Goal: Information Seeking & Learning: Learn about a topic

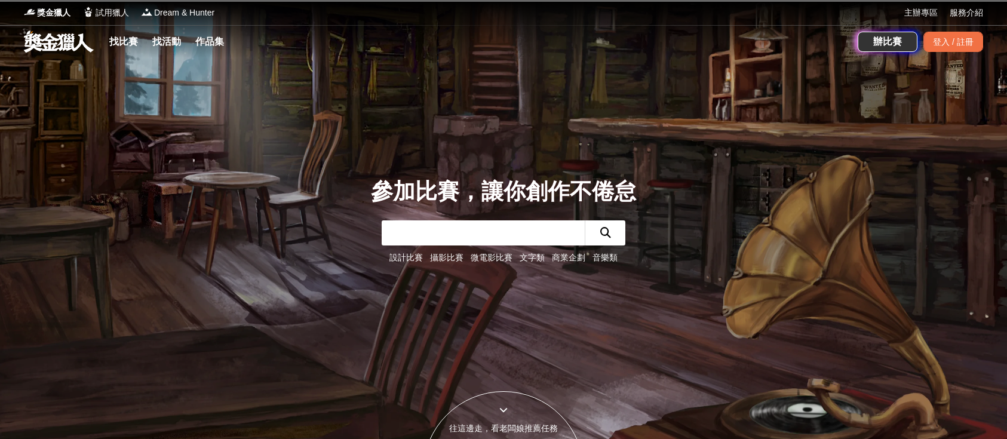
click at [102, 48] on div "找比賽 找活動 作品集" at bounding box center [441, 41] width 834 height 33
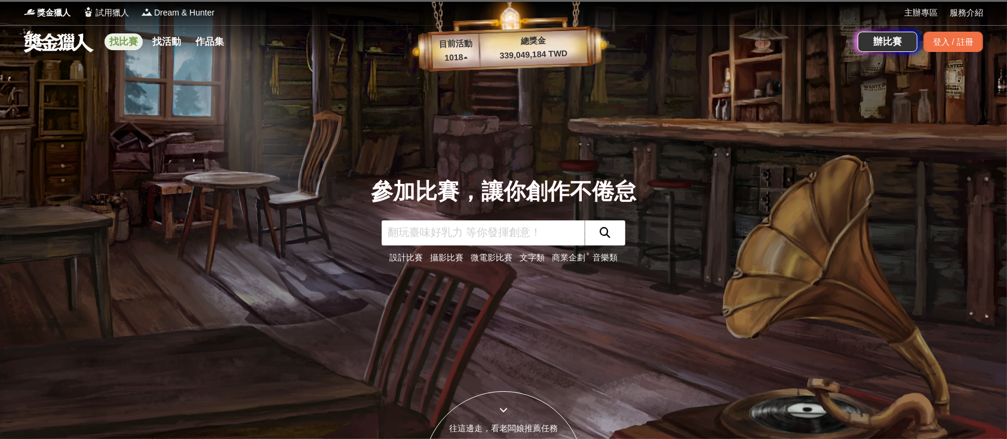
click at [119, 34] on link "找比賽" at bounding box center [123, 41] width 38 height 17
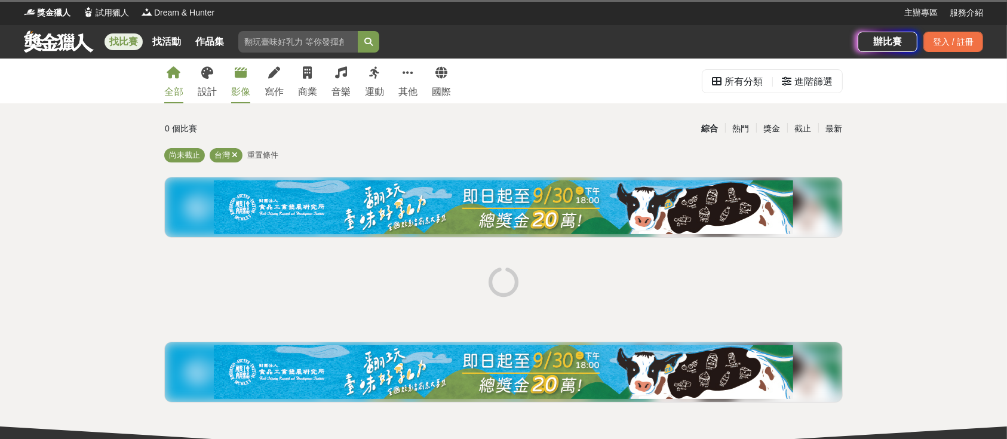
click at [250, 69] on div "全部 設計 影像 寫作 商業 音樂 運動 其他 國際" at bounding box center [307, 81] width 301 height 45
click at [249, 69] on link "影像" at bounding box center [240, 81] width 19 height 45
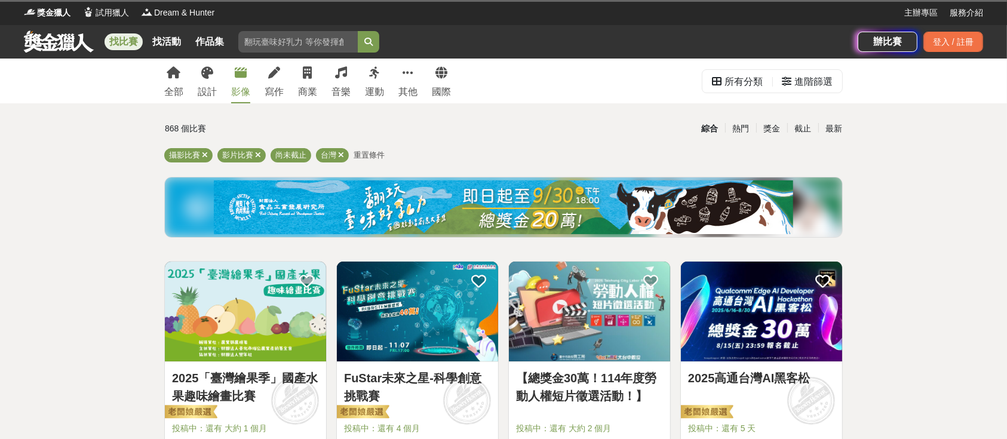
click at [231, 87] on div "影像" at bounding box center [240, 92] width 19 height 14
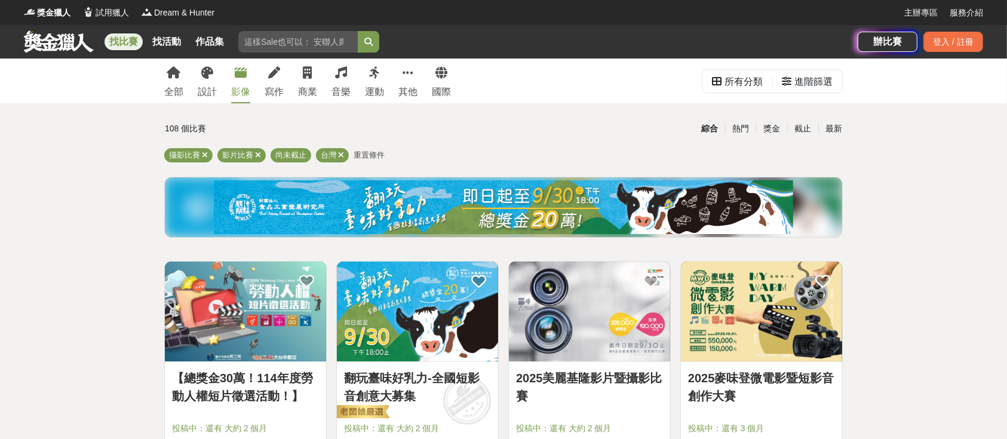
click at [287, 63] on div "全部 設計 影像 寫作 商業 音樂 運動 其他 國際" at bounding box center [307, 81] width 301 height 45
click at [277, 69] on icon at bounding box center [274, 73] width 12 height 12
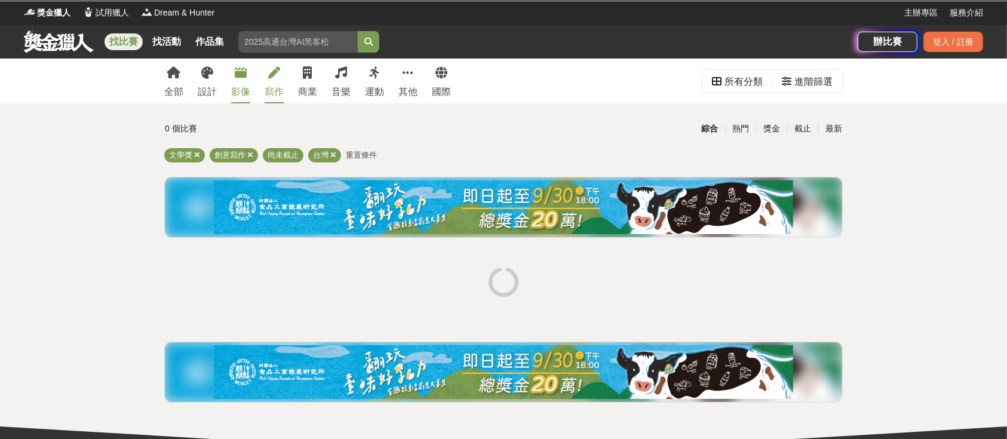
click at [248, 81] on link "影像" at bounding box center [240, 81] width 19 height 45
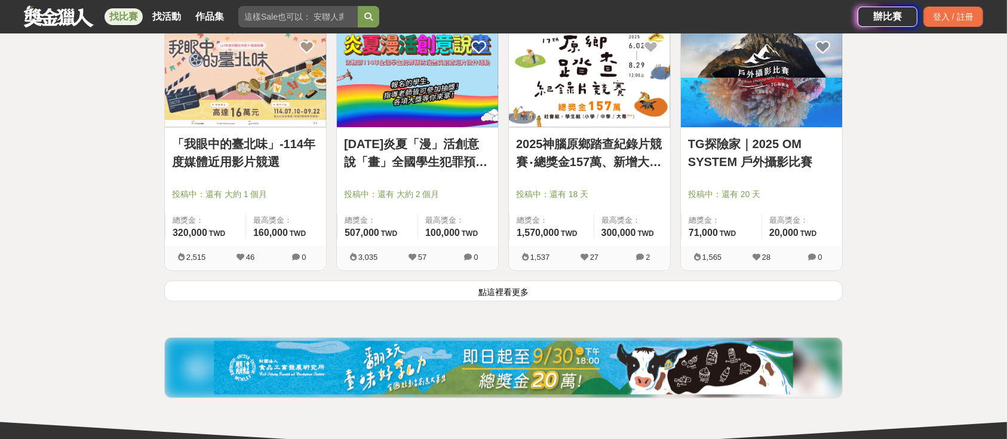
scroll to position [1512, 0]
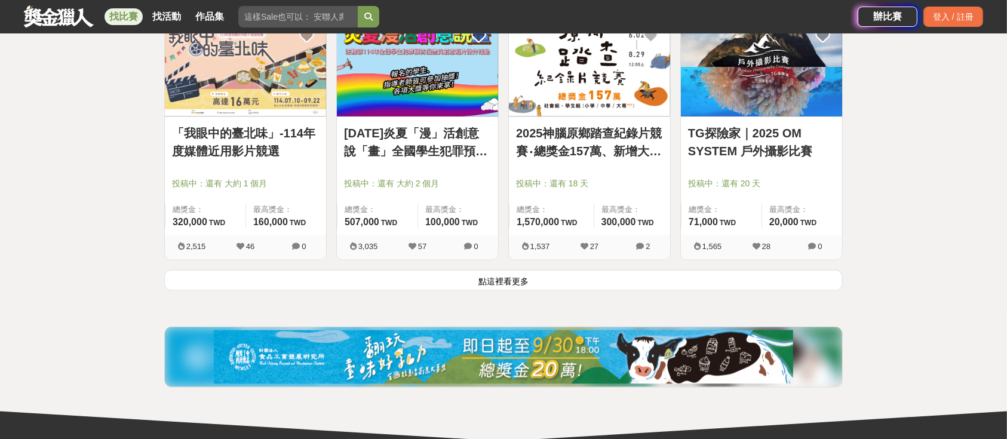
click at [485, 289] on button "點這裡看更多" at bounding box center [503, 280] width 678 height 21
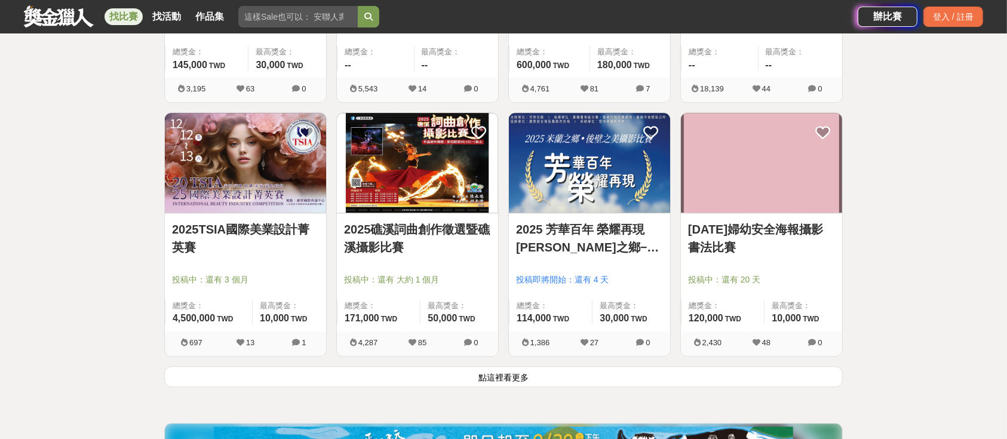
scroll to position [2946, 0]
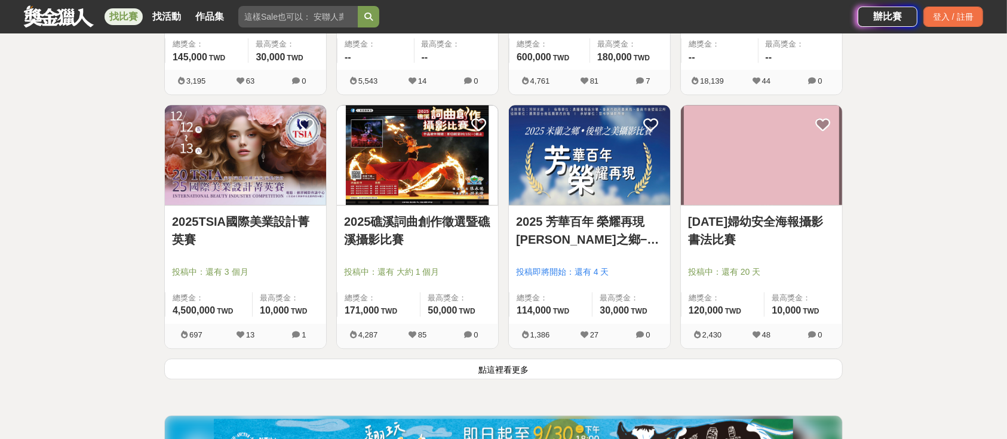
click at [468, 377] on button "點這裡看更多" at bounding box center [503, 368] width 678 height 21
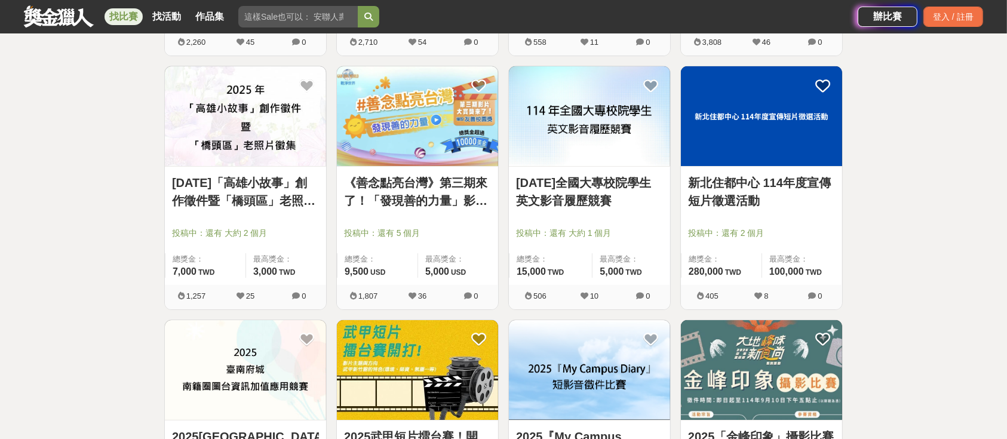
scroll to position [4379, 0]
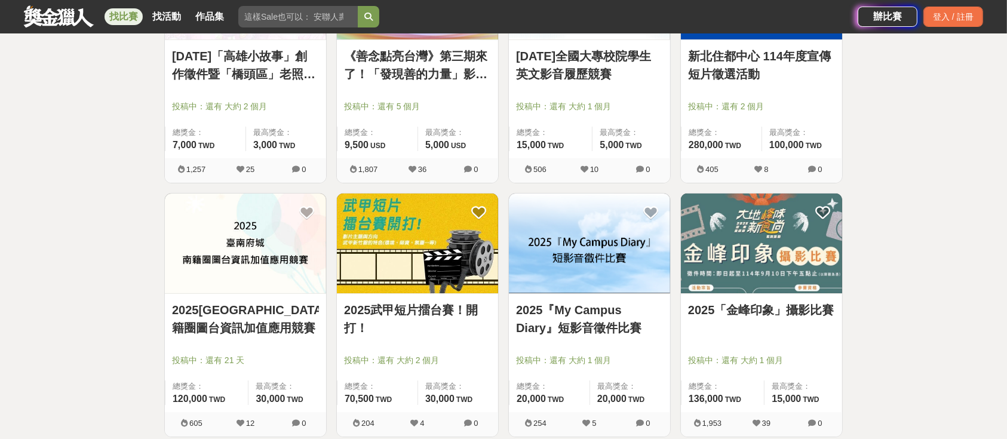
drag, startPoint x: 248, startPoint y: 304, endPoint x: 104, endPoint y: 299, distance: 144.6
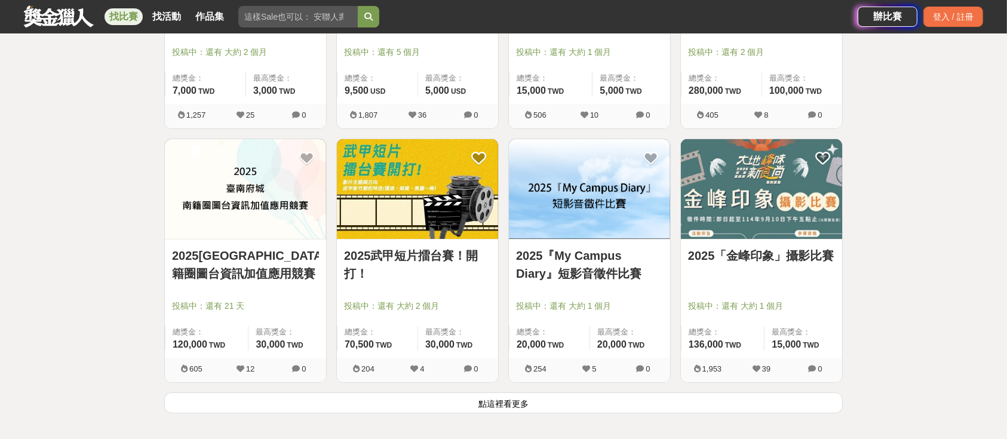
scroll to position [4458, 0]
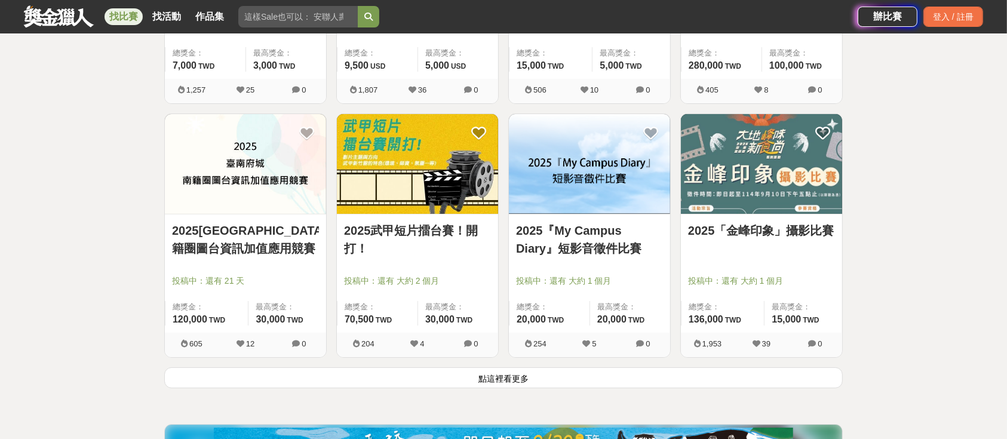
click at [435, 382] on button "點這裡看更多" at bounding box center [503, 377] width 678 height 21
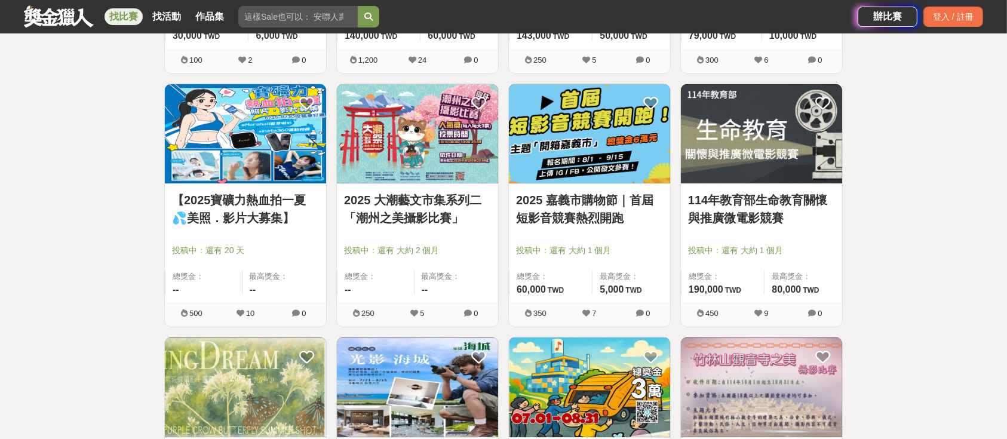
scroll to position [5334, 0]
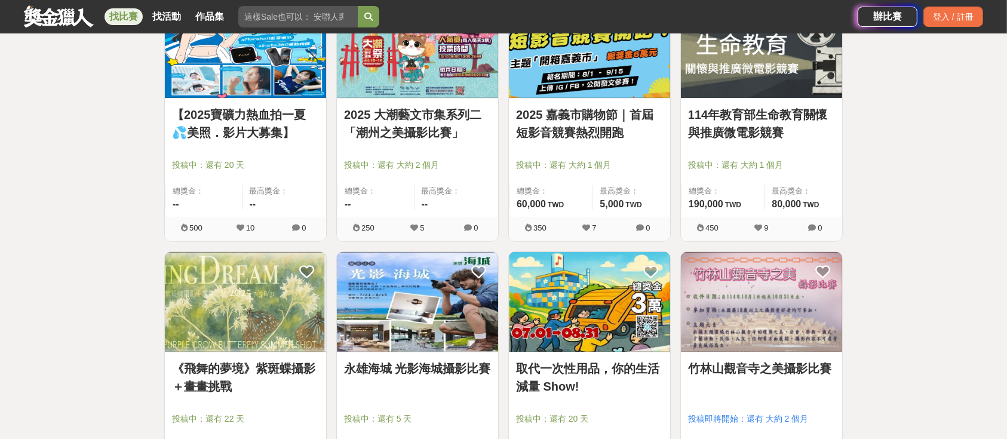
drag, startPoint x: 324, startPoint y: 250, endPoint x: 124, endPoint y: 218, distance: 202.5
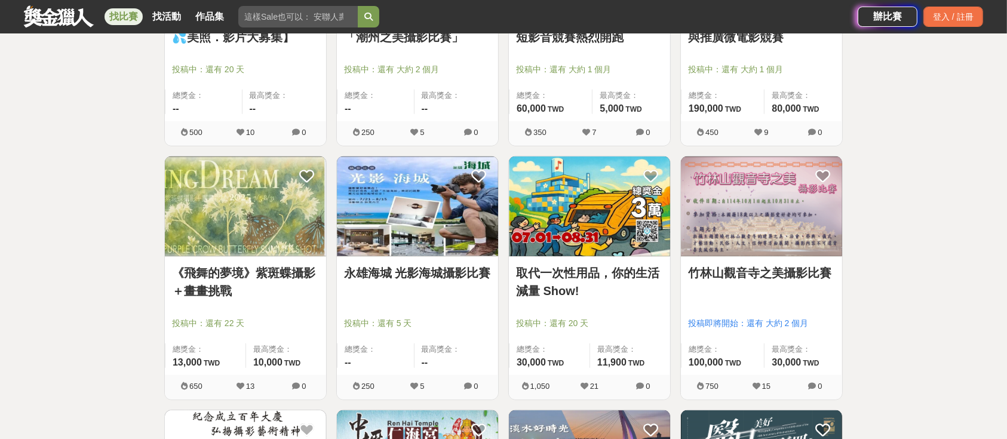
scroll to position [5493, 0]
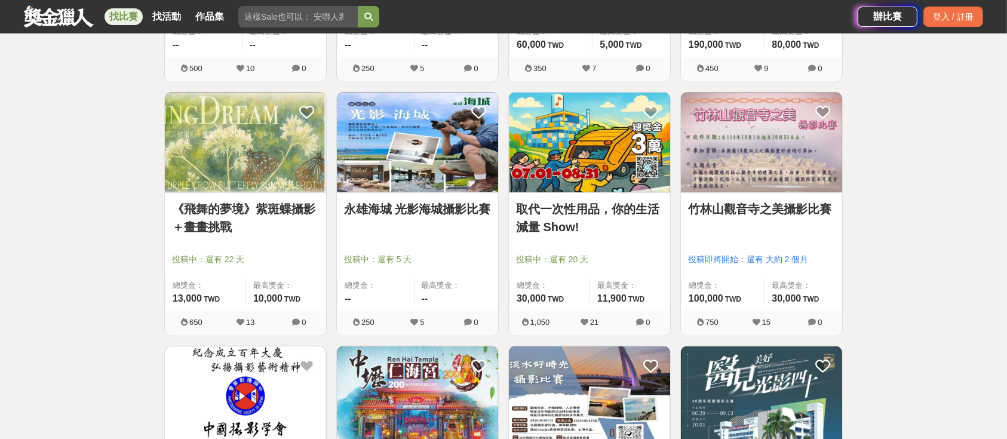
drag, startPoint x: 610, startPoint y: 207, endPoint x: 606, endPoint y: 216, distance: 9.3
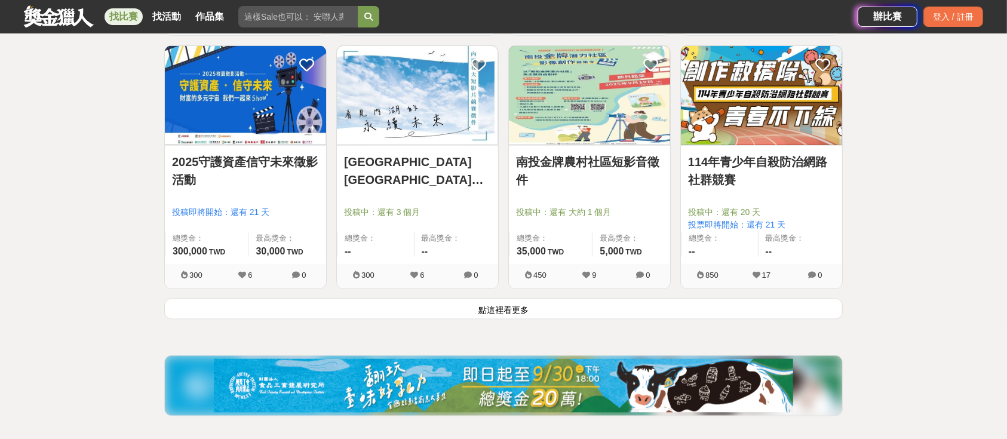
scroll to position [6051, 0]
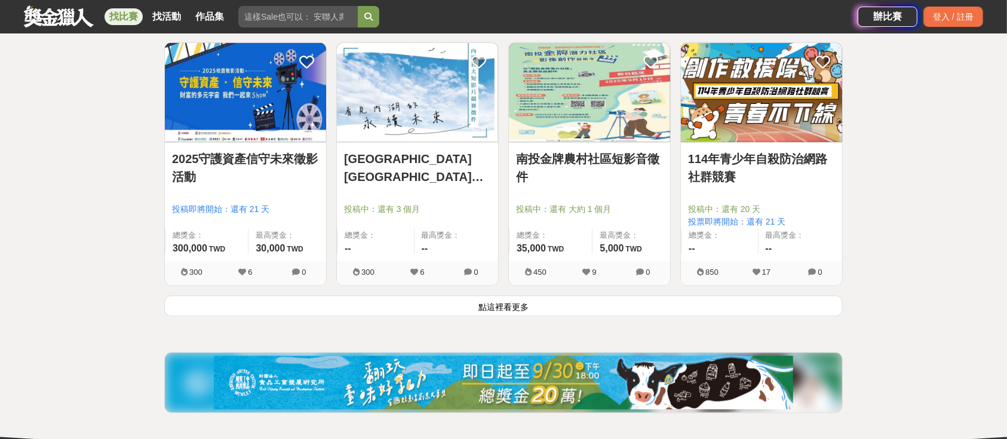
click at [479, 305] on button "點這裡看更多" at bounding box center [503, 306] width 678 height 21
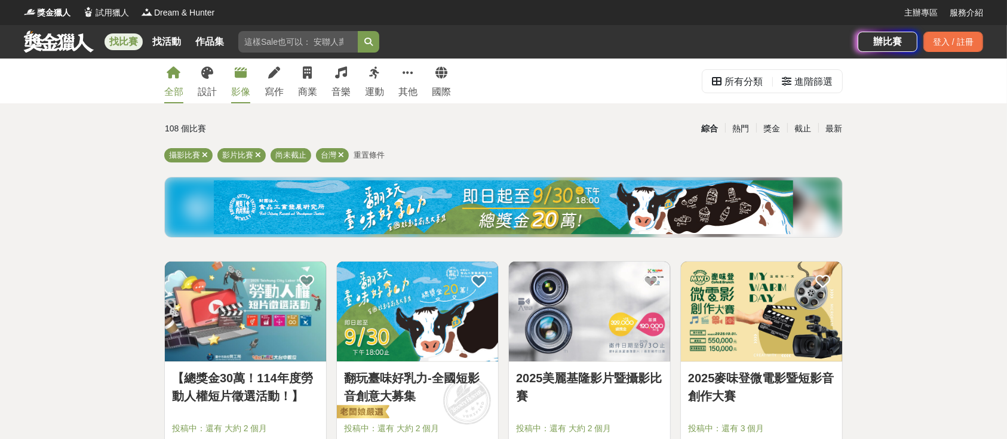
click at [181, 98] on div "全部" at bounding box center [173, 92] width 19 height 14
click at [201, 87] on div "設計" at bounding box center [207, 92] width 19 height 14
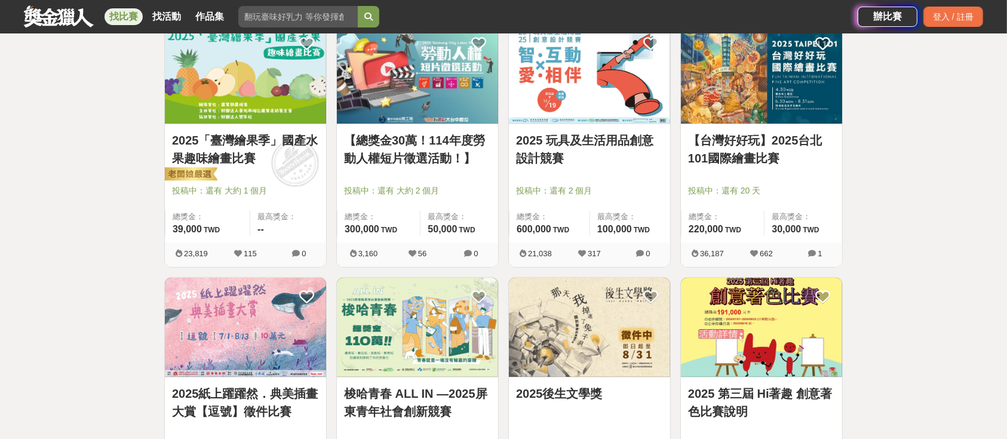
scroll to position [239, 0]
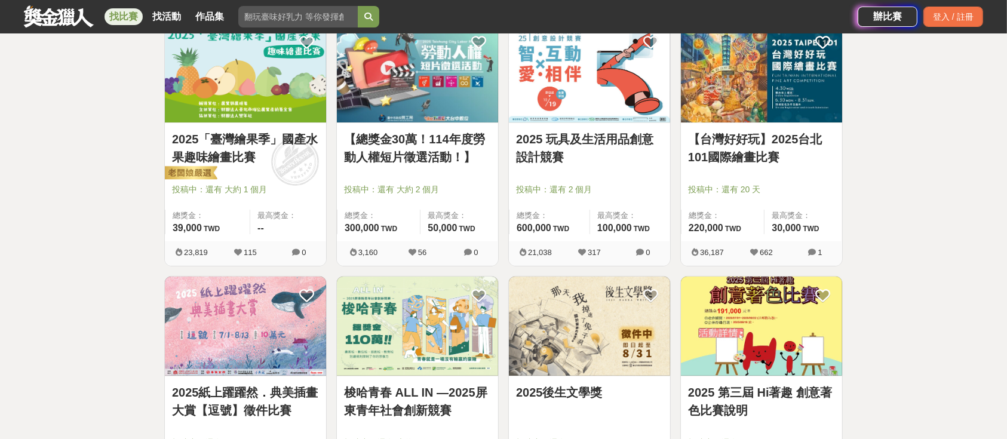
drag, startPoint x: 385, startPoint y: 275, endPoint x: 41, endPoint y: 279, distance: 344.0
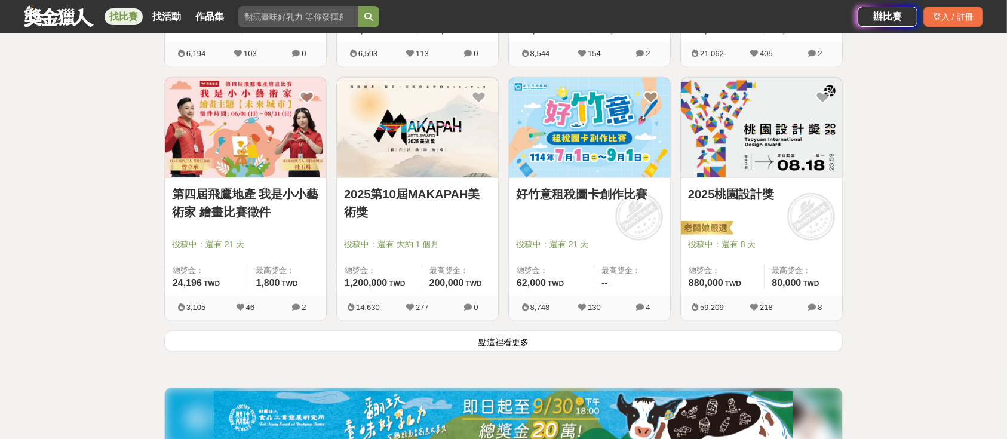
scroll to position [1592, 0]
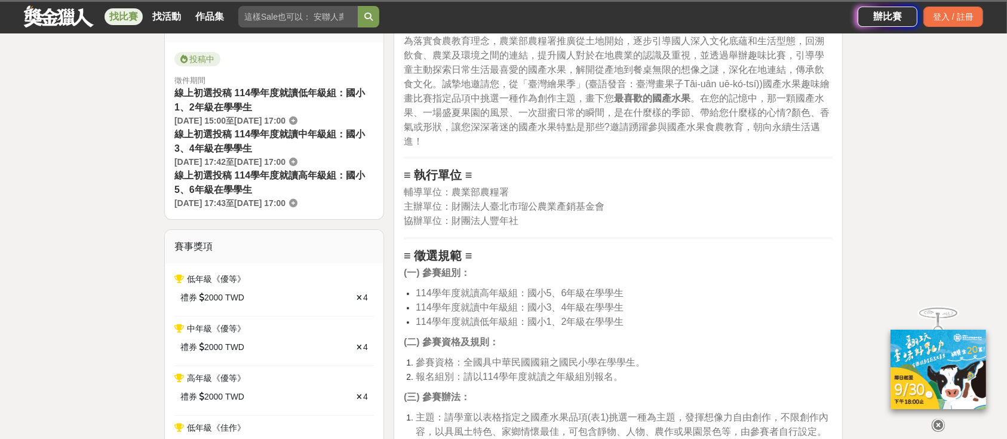
scroll to position [239, 0]
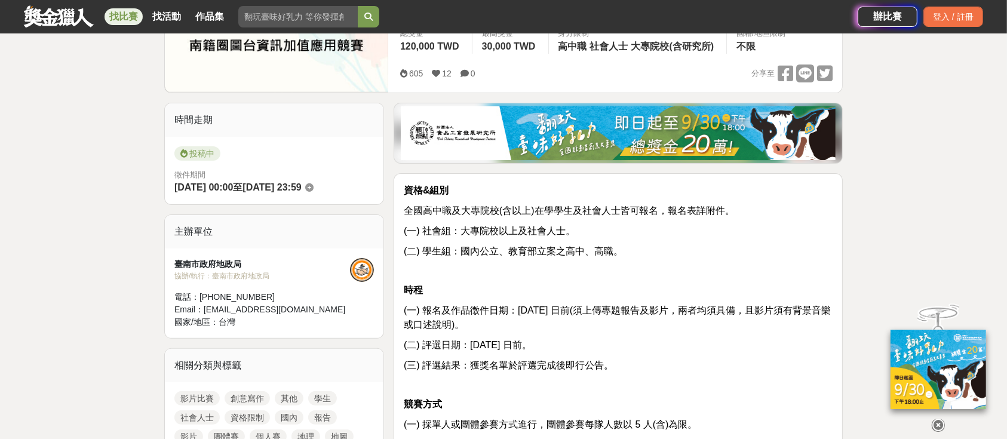
scroll to position [398, 0]
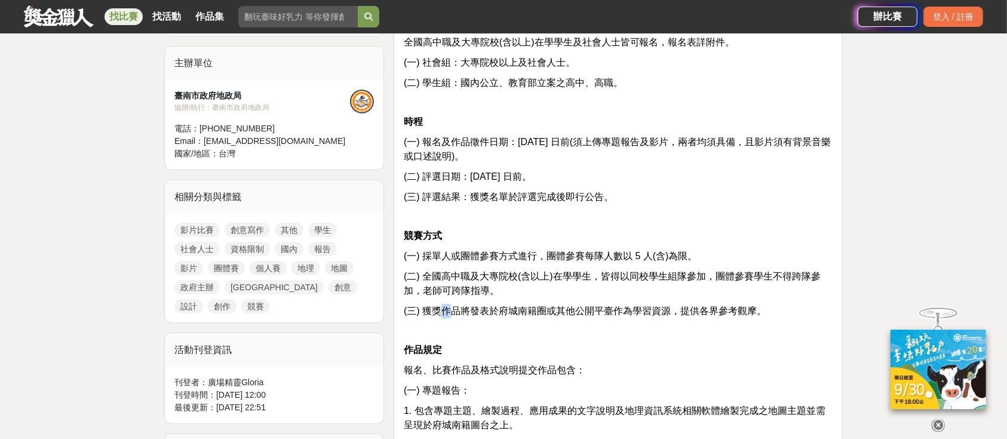
drag, startPoint x: 454, startPoint y: 307, endPoint x: 484, endPoint y: 300, distance: 30.6
click at [471, 306] on span "(三) 獲獎作品將發表於府城南籍圈或其他公開平臺作為學習資源，提供各界參考觀摩。" at bounding box center [585, 311] width 362 height 10
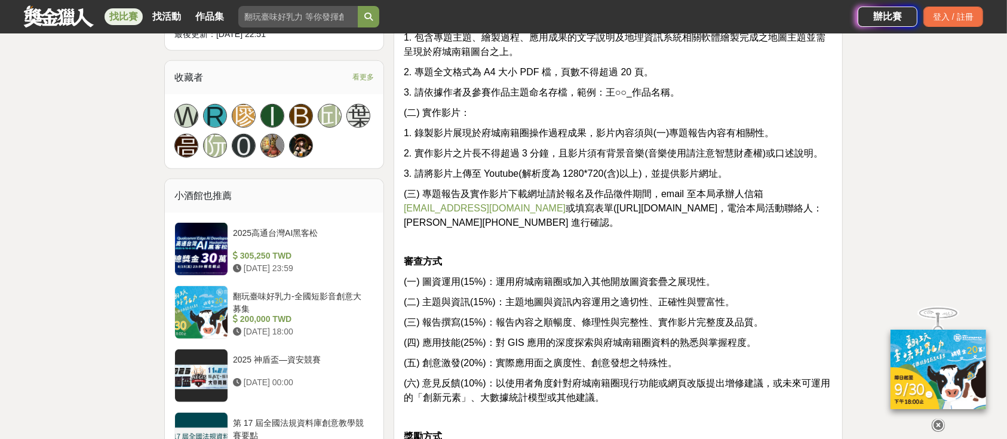
scroll to position [796, 0]
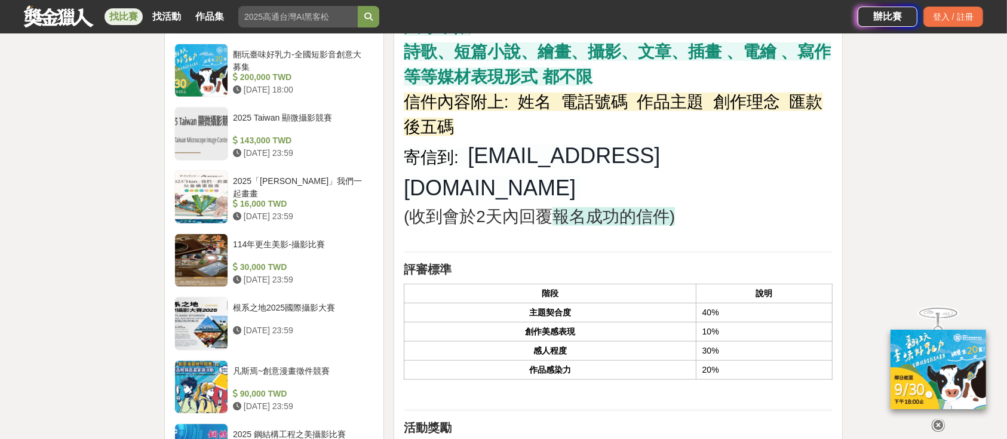
scroll to position [1194, 0]
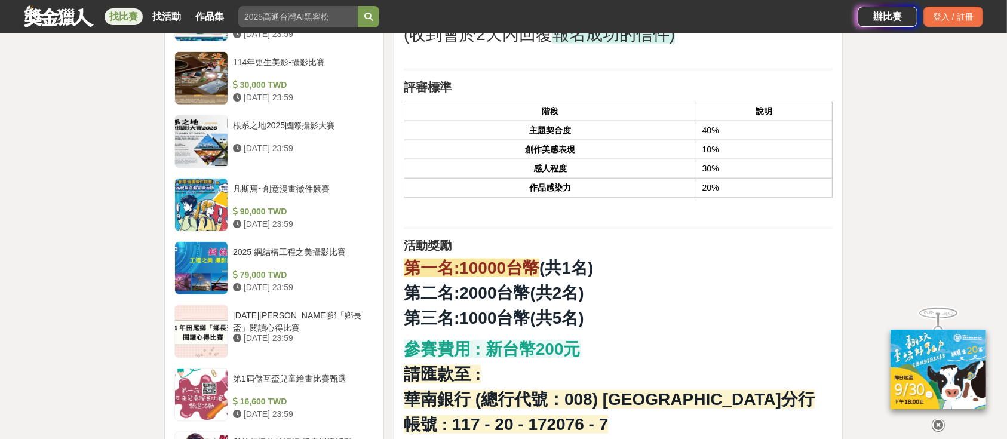
drag, startPoint x: 654, startPoint y: 231, endPoint x: 582, endPoint y: 238, distance: 73.2
click at [583, 238] on h2 "活動獎勵" at bounding box center [618, 245] width 429 height 14
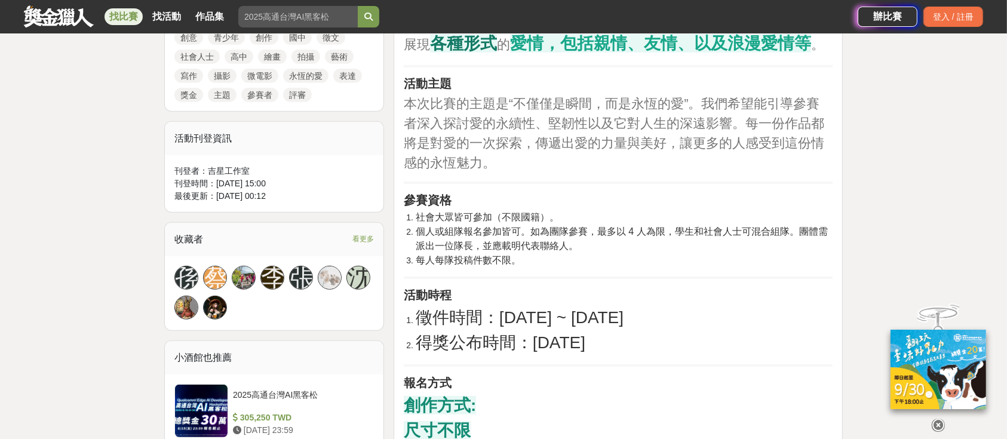
scroll to position [637, 0]
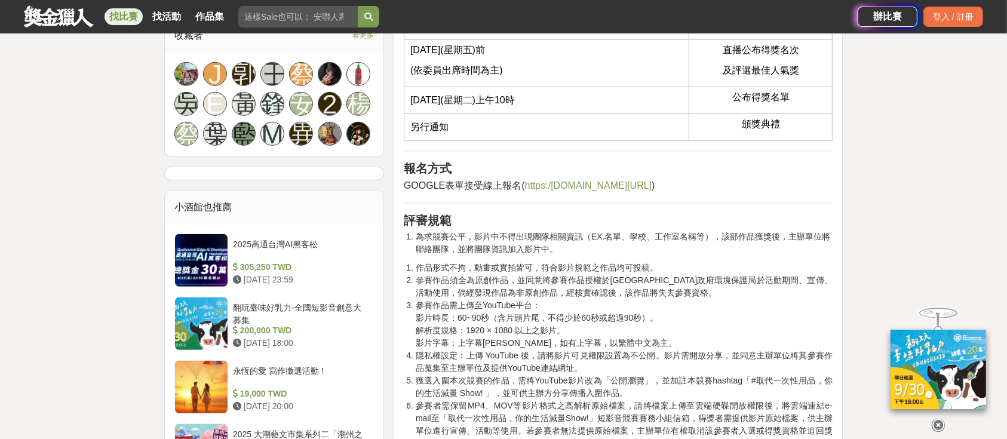
scroll to position [955, 0]
